Goal: Task Accomplishment & Management: Use online tool/utility

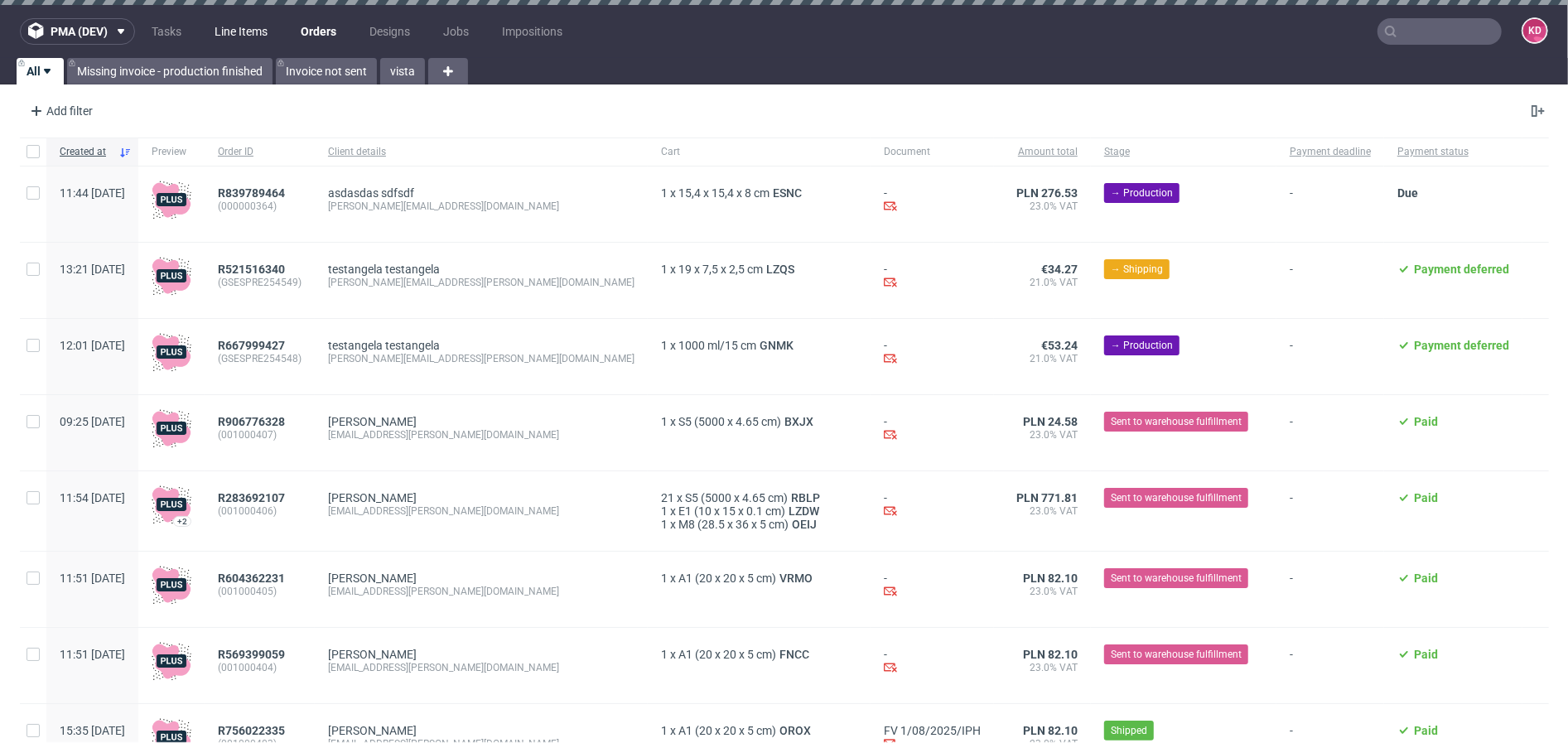
click at [250, 30] on link "Line Items" at bounding box center [241, 31] width 73 height 27
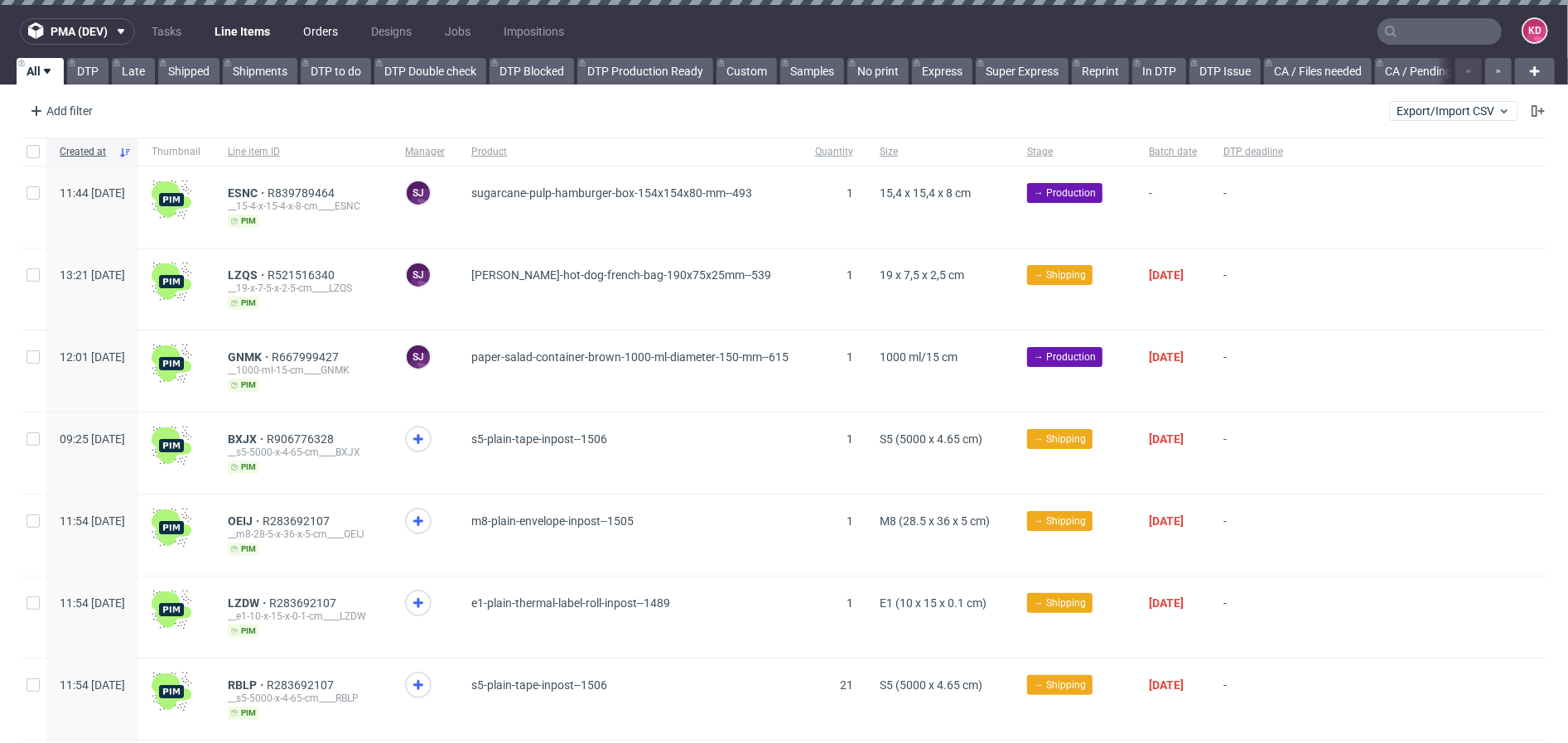
click at [334, 29] on link "Orders" at bounding box center [320, 31] width 54 height 27
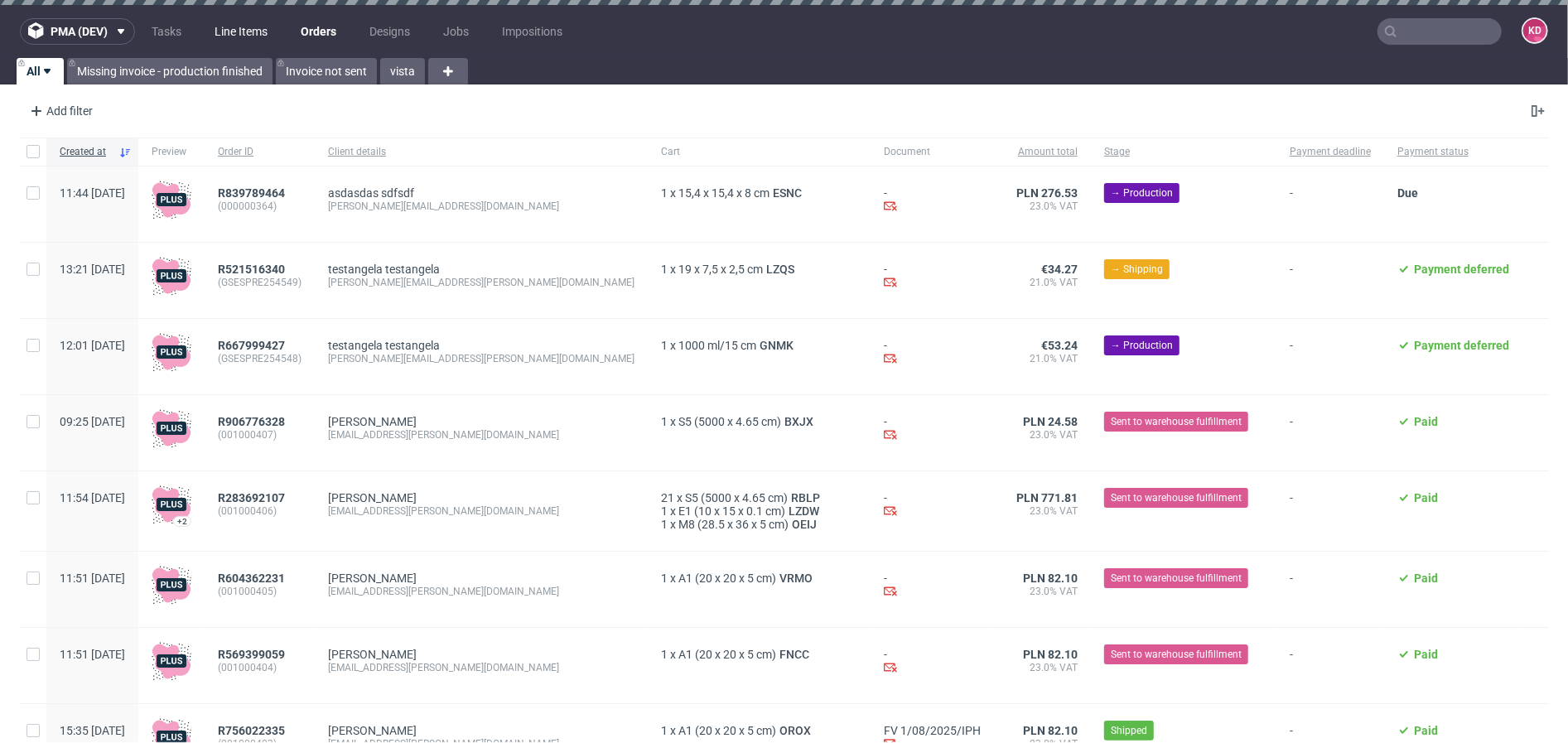
click at [249, 39] on link "Line Items" at bounding box center [241, 31] width 73 height 27
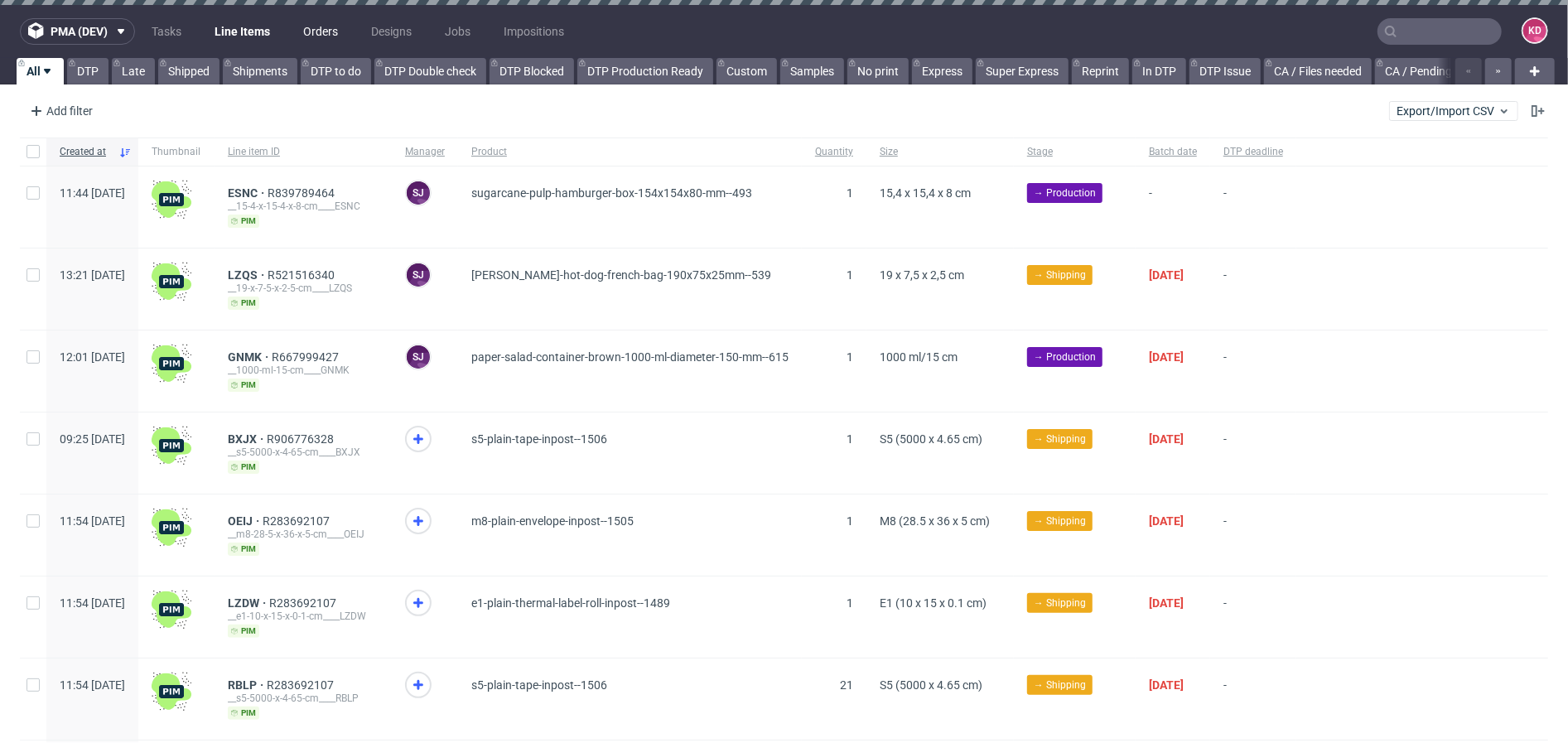
click at [322, 35] on link "Orders" at bounding box center [320, 31] width 54 height 27
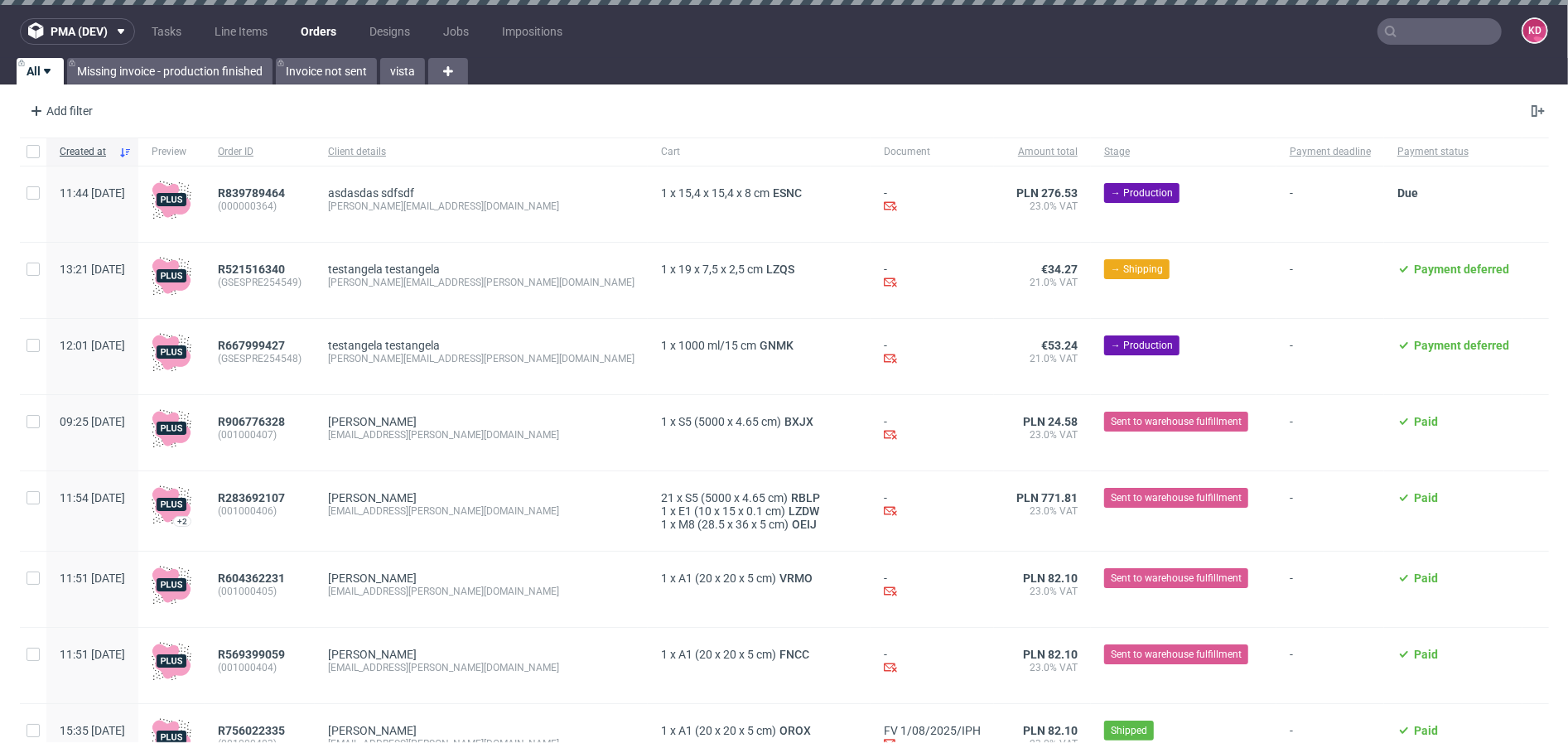
click at [371, 212] on div "asdasdas sdfsdf filip@masterlife.com" at bounding box center [482, 204] width 333 height 75
click at [103, 35] on span "pma (dev)" at bounding box center [79, 31] width 57 height 11
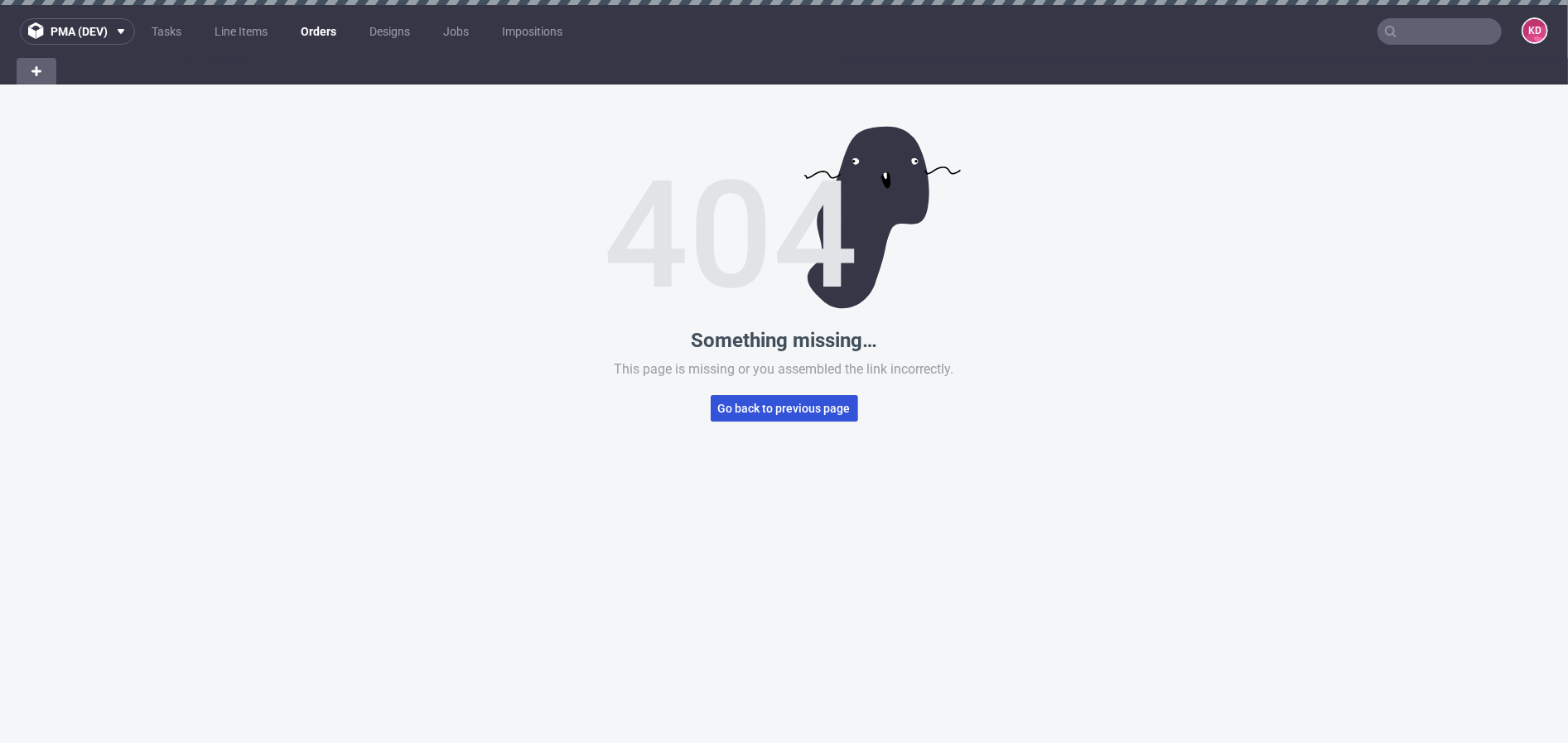
click at [768, 399] on button "Go back to previous page" at bounding box center [784, 409] width 148 height 27
click at [769, 412] on span "Go back to previous page" at bounding box center [784, 409] width 132 height 11
click at [315, 43] on link "Orders" at bounding box center [318, 31] width 55 height 27
click at [315, 31] on link "Orders" at bounding box center [318, 31] width 55 height 27
click at [219, 30] on link "Line Items" at bounding box center [241, 31] width 73 height 27
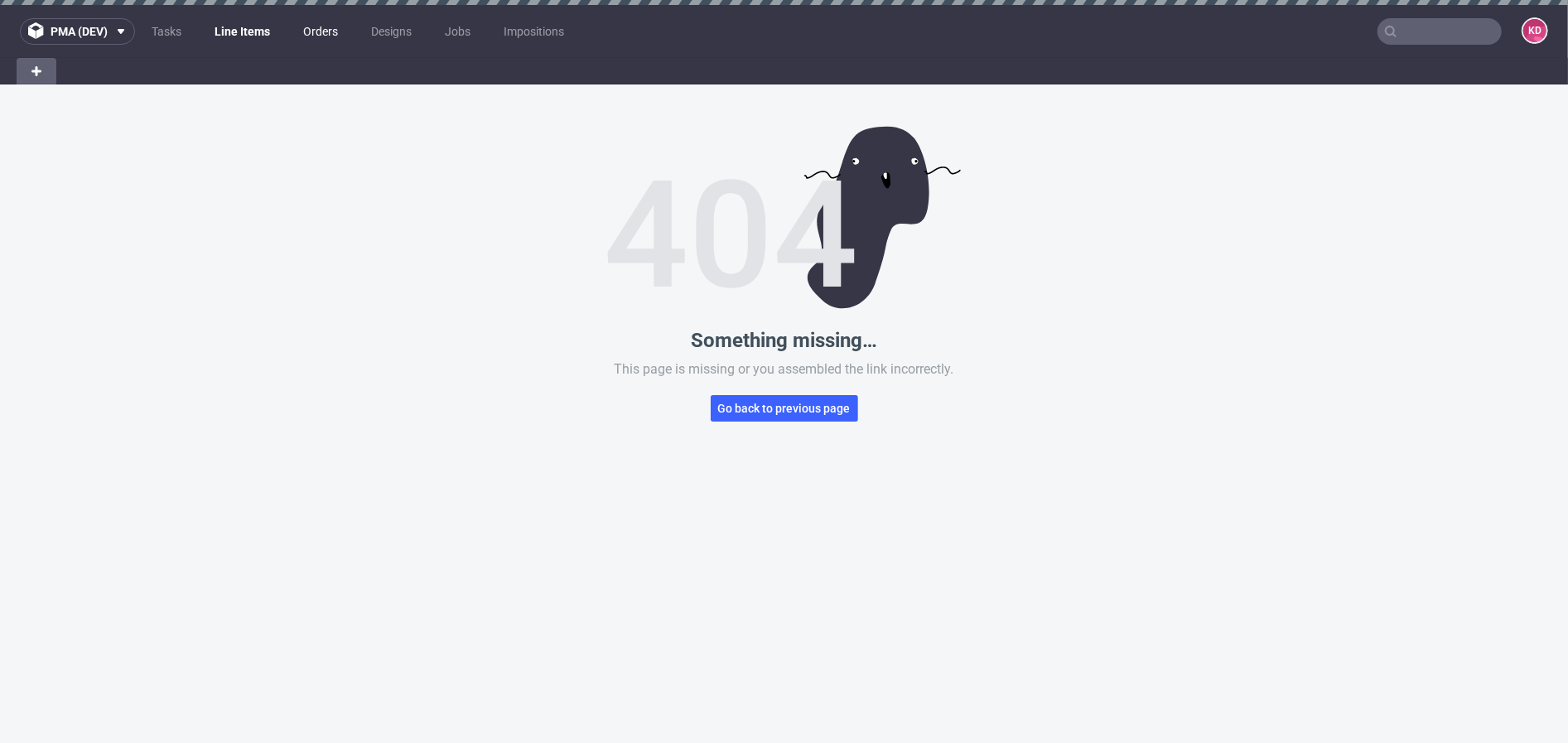
click at [323, 38] on link "Orders" at bounding box center [320, 31] width 54 height 27
click at [765, 410] on span "Go back to previous page" at bounding box center [784, 409] width 132 height 11
click at [253, 32] on link "Line Items" at bounding box center [241, 31] width 73 height 27
click at [312, 36] on link "Orders" at bounding box center [320, 31] width 54 height 27
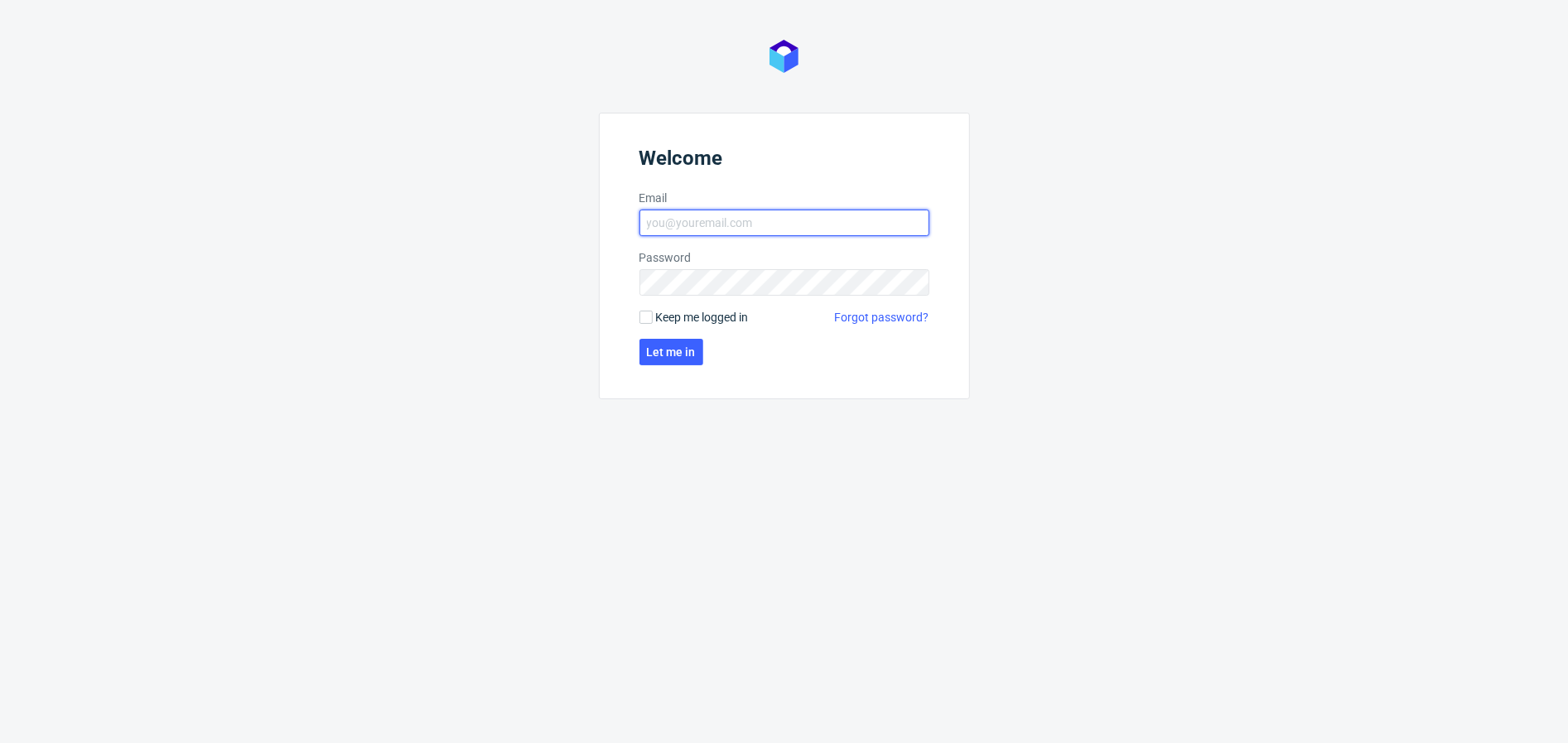
click at [722, 219] on input "Email" at bounding box center [784, 223] width 290 height 27
type input "[PERSON_NAME][EMAIL_ADDRESS][PERSON_NAME][DOMAIN_NAME]"
click button "Let me in" at bounding box center [671, 352] width 64 height 27
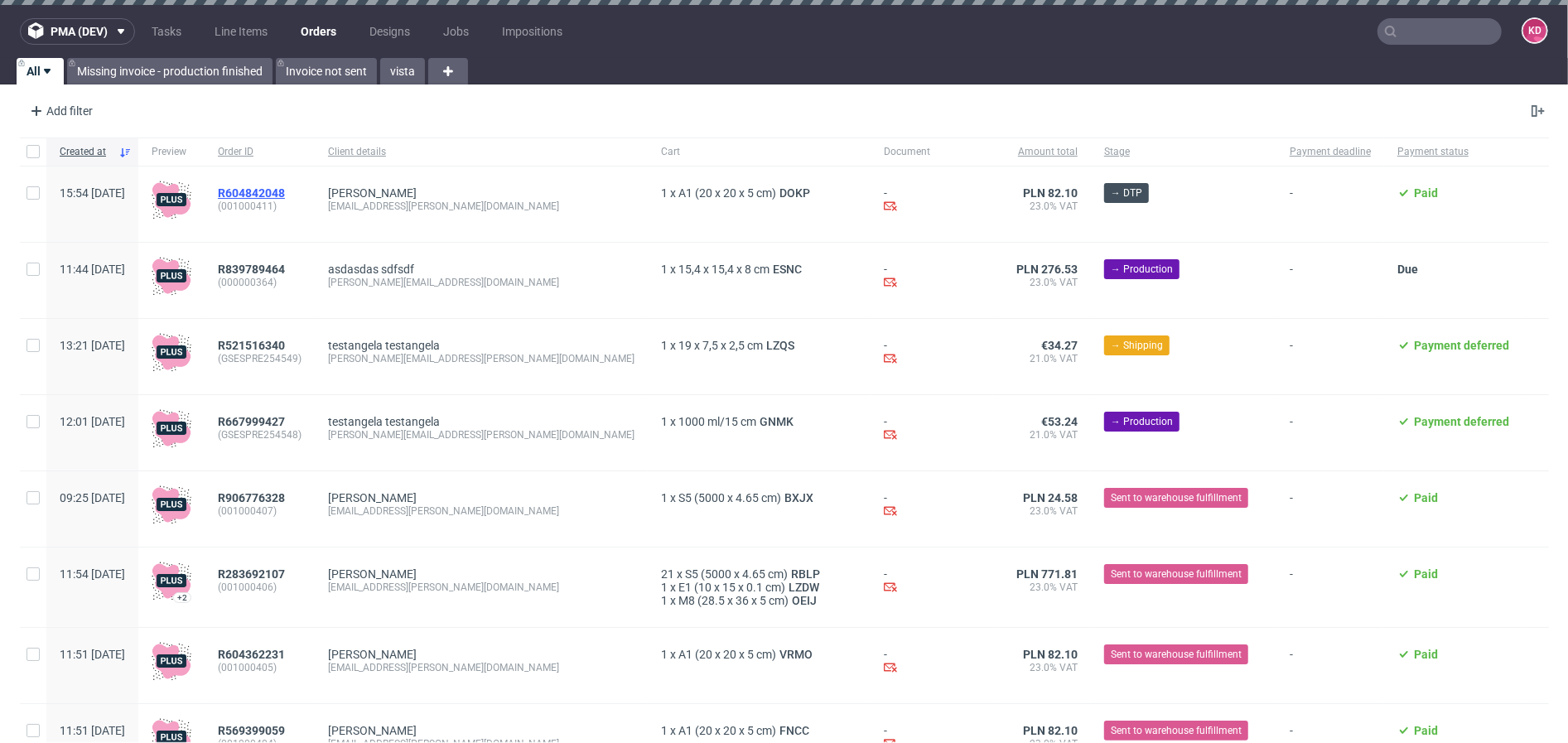
click at [285, 191] on span "R604842048" at bounding box center [251, 193] width 67 height 13
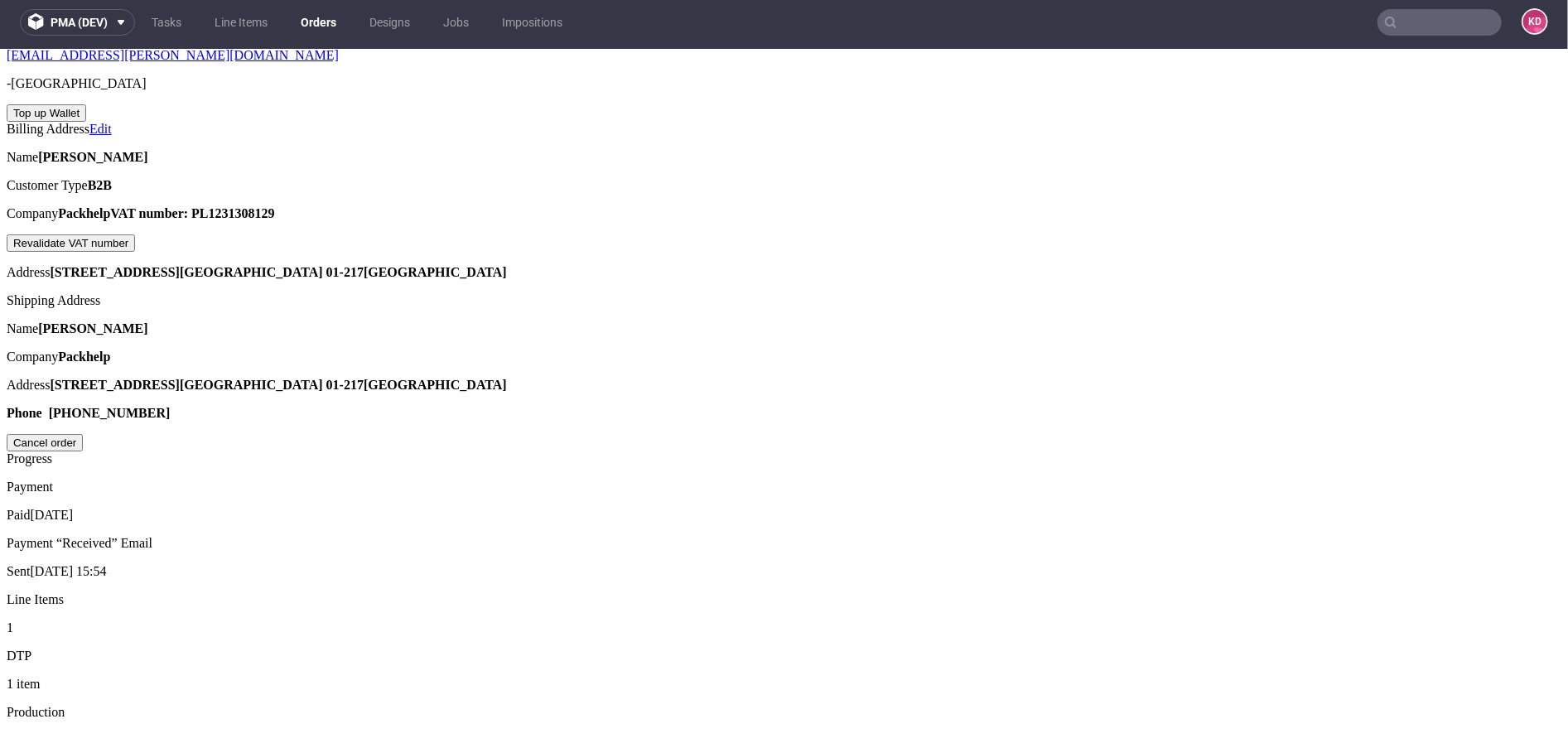
scroll to position [838, 0]
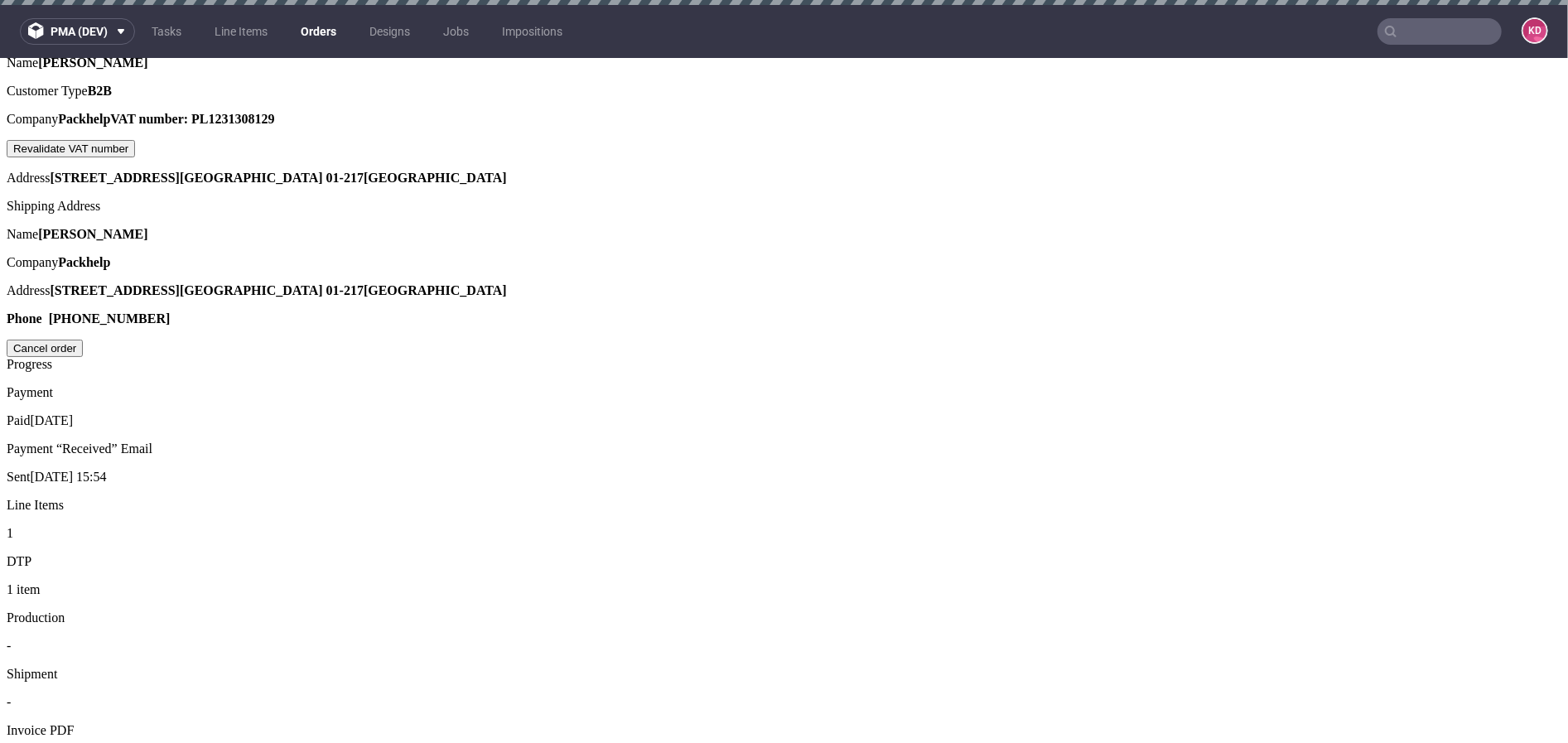
scroll to position [10, 0]
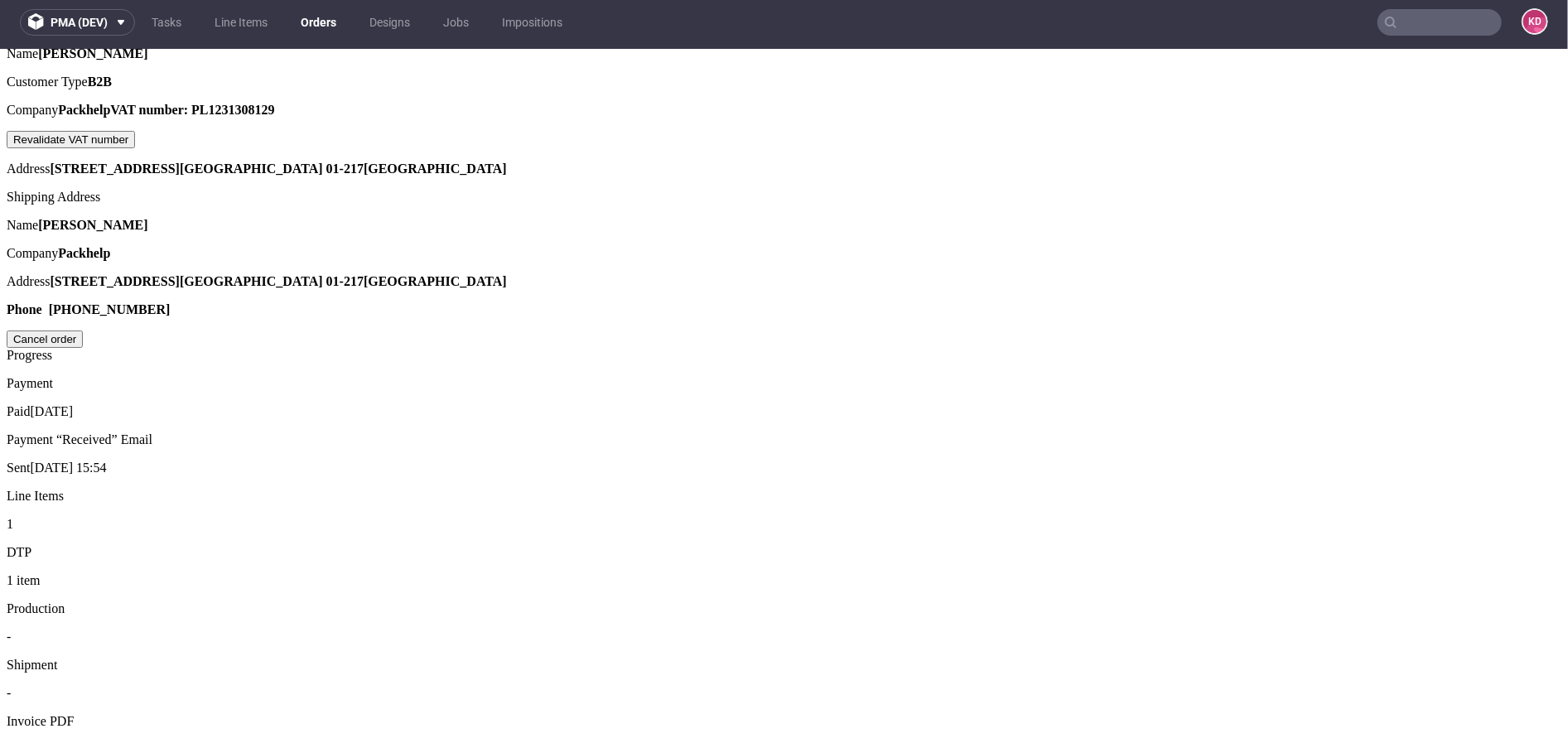
click at [1503, 580] on span "Generate" at bounding box center [1492, 574] width 48 height 14
